Goal: Check status: Check status

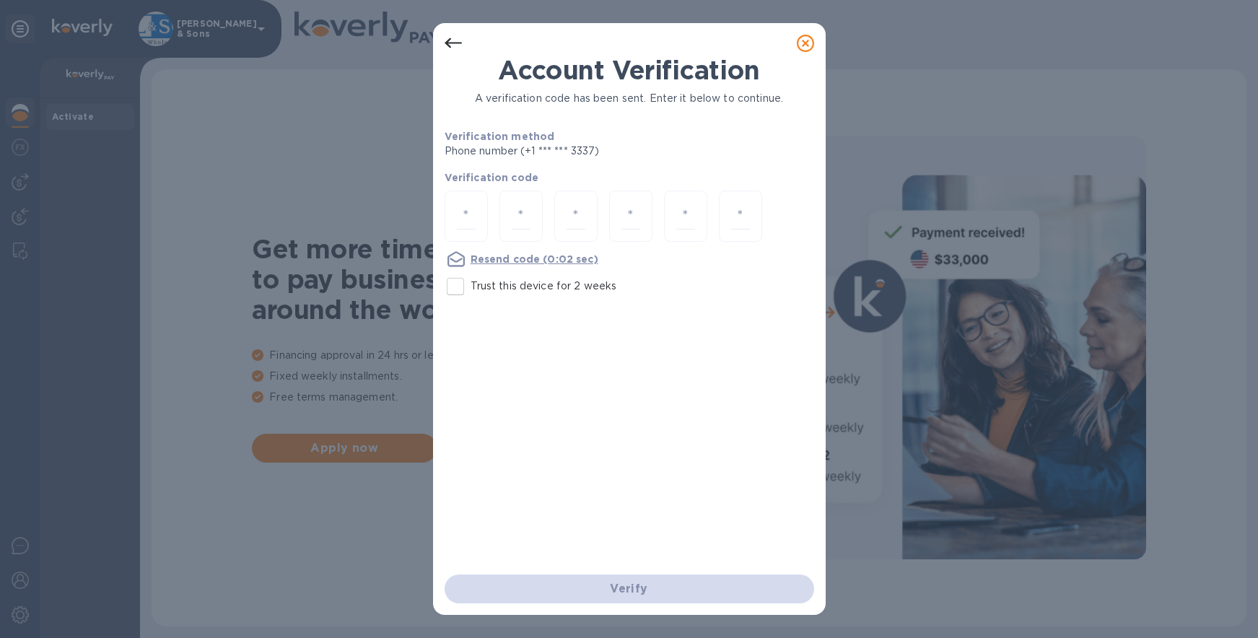
click at [807, 45] on icon at bounding box center [805, 43] width 17 height 17
